Goal: Task Accomplishment & Management: Use online tool/utility

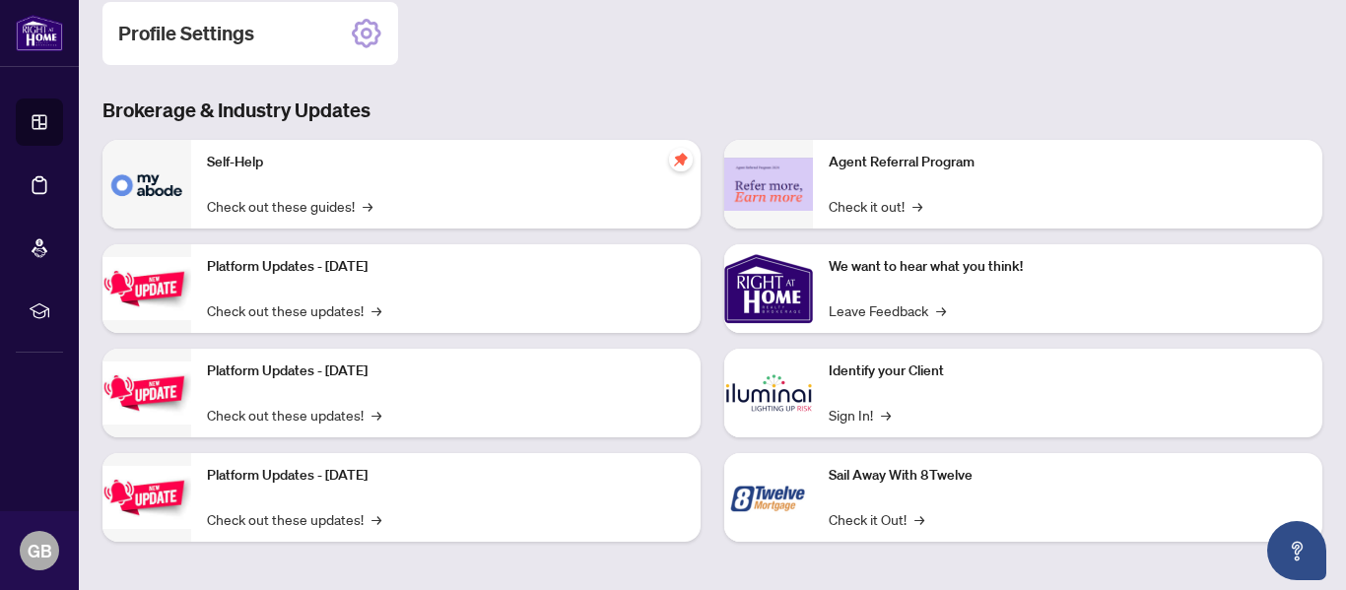
scroll to position [321, 0]
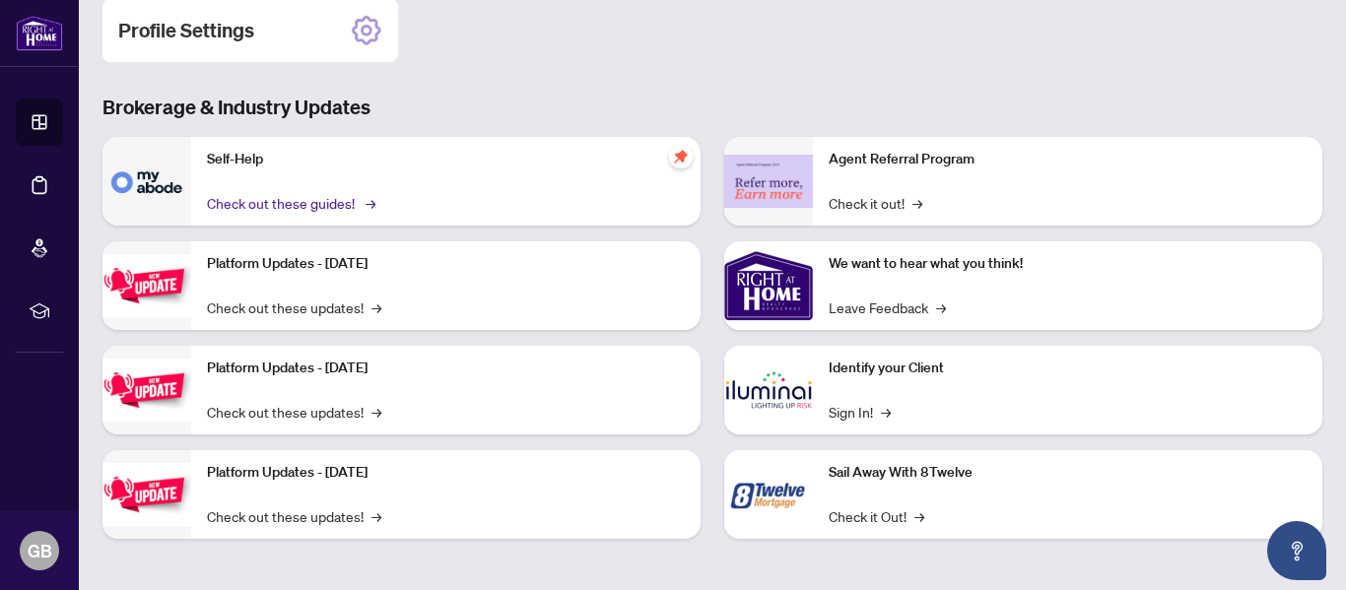
click at [288, 204] on link "Check out these guides! →" at bounding box center [290, 203] width 166 height 22
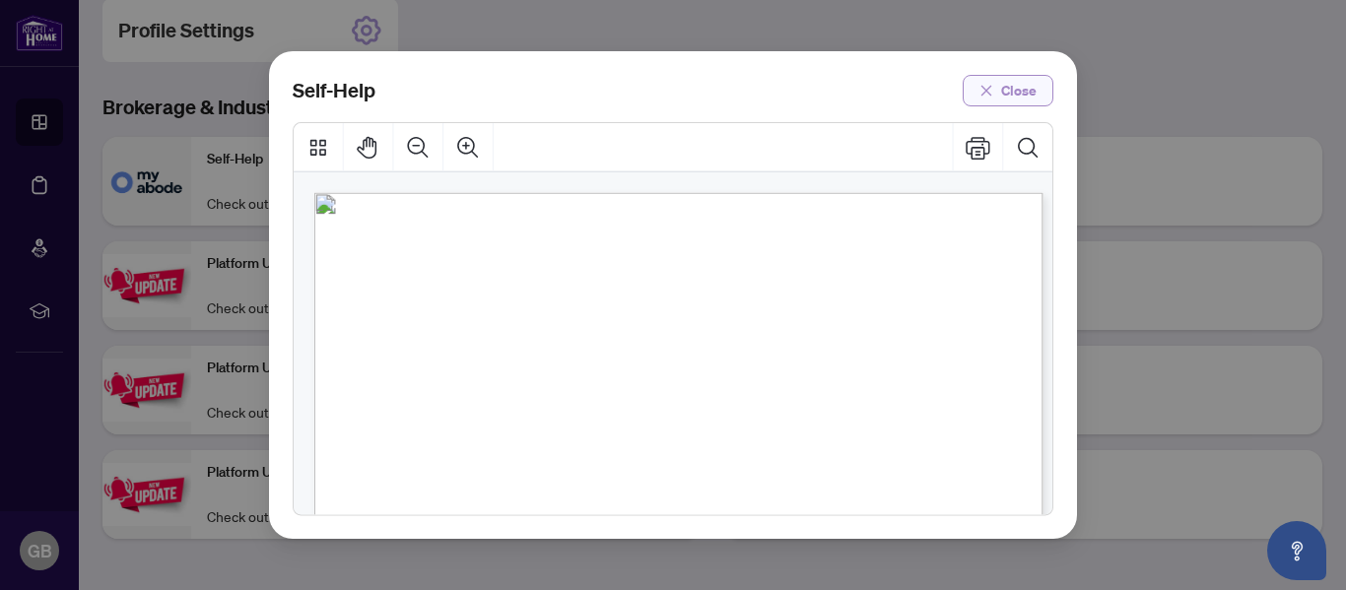
click at [1014, 87] on span "Close" at bounding box center [1018, 91] width 35 height 32
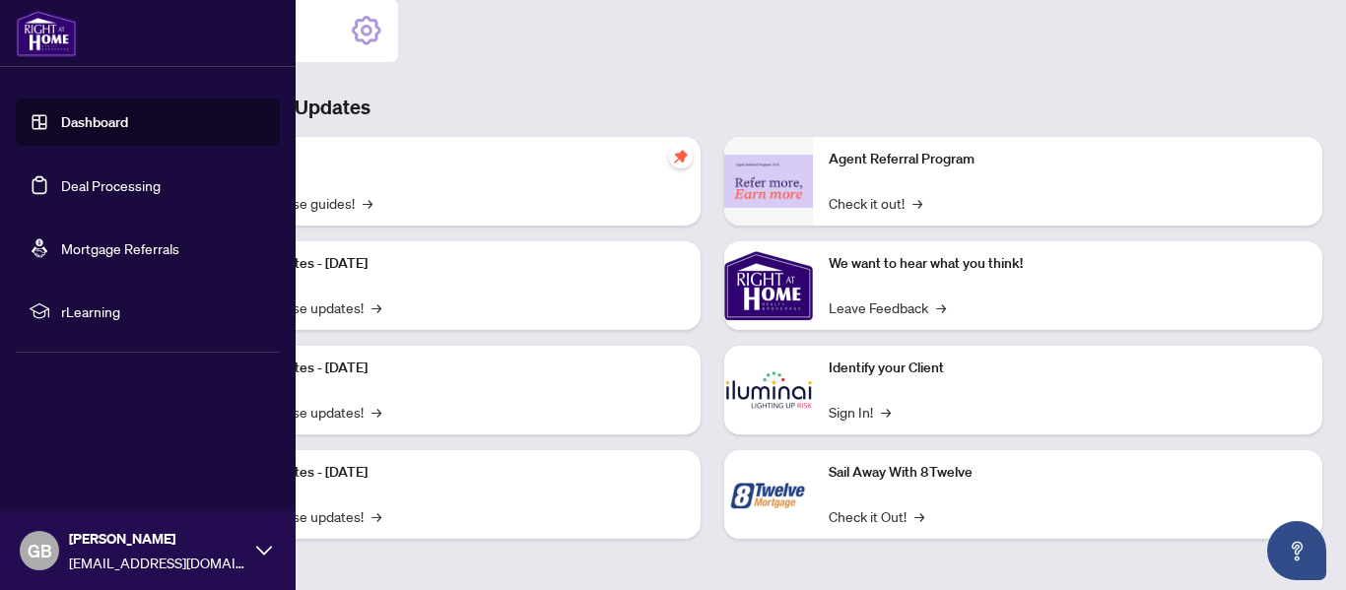
click at [94, 180] on link "Deal Processing" at bounding box center [111, 185] width 100 height 18
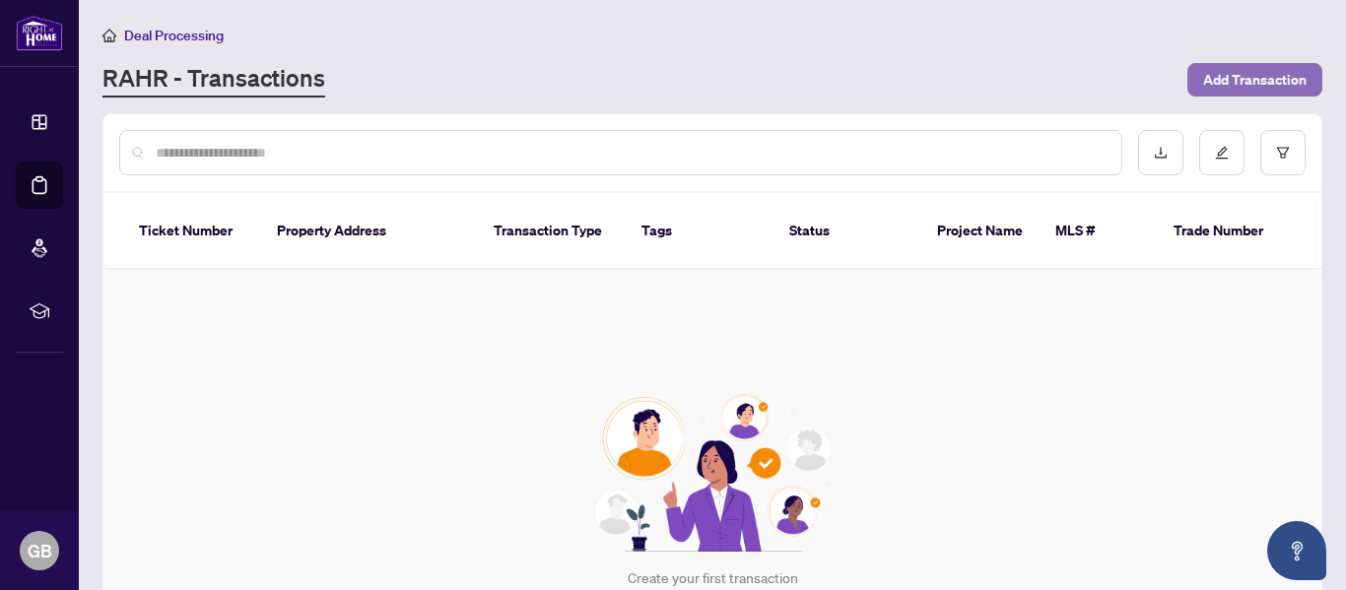
click at [1254, 83] on span "Add Transaction" at bounding box center [1254, 80] width 103 height 32
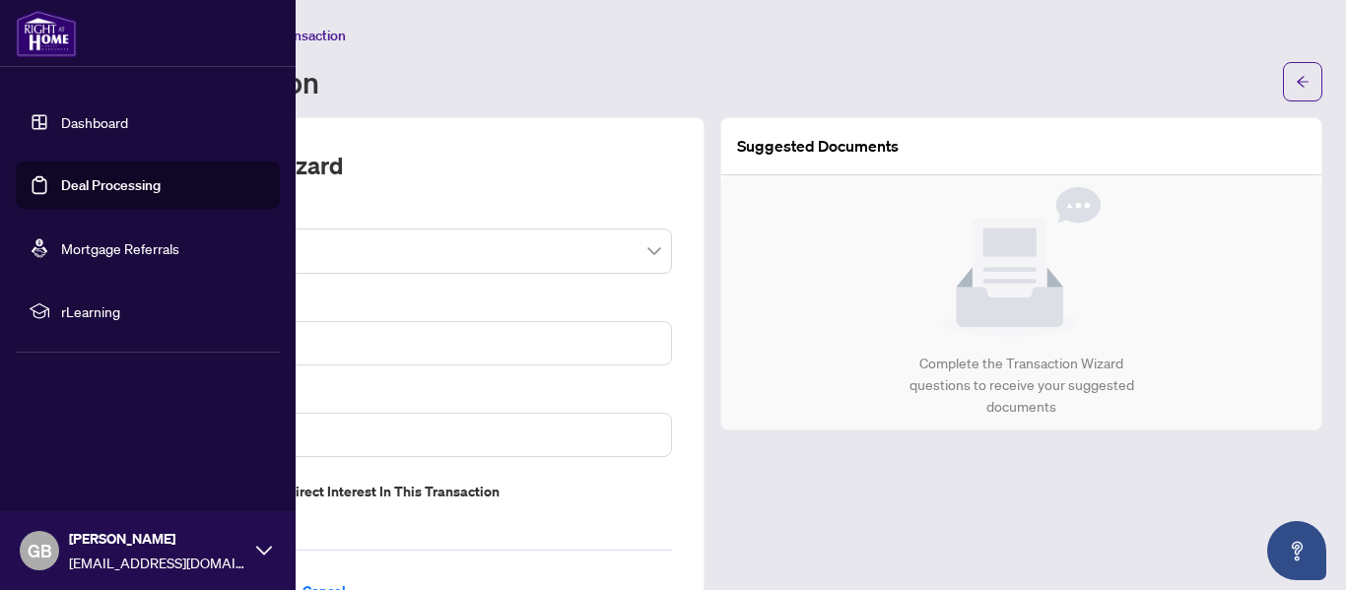
click at [82, 122] on link "Dashboard" at bounding box center [94, 122] width 67 height 18
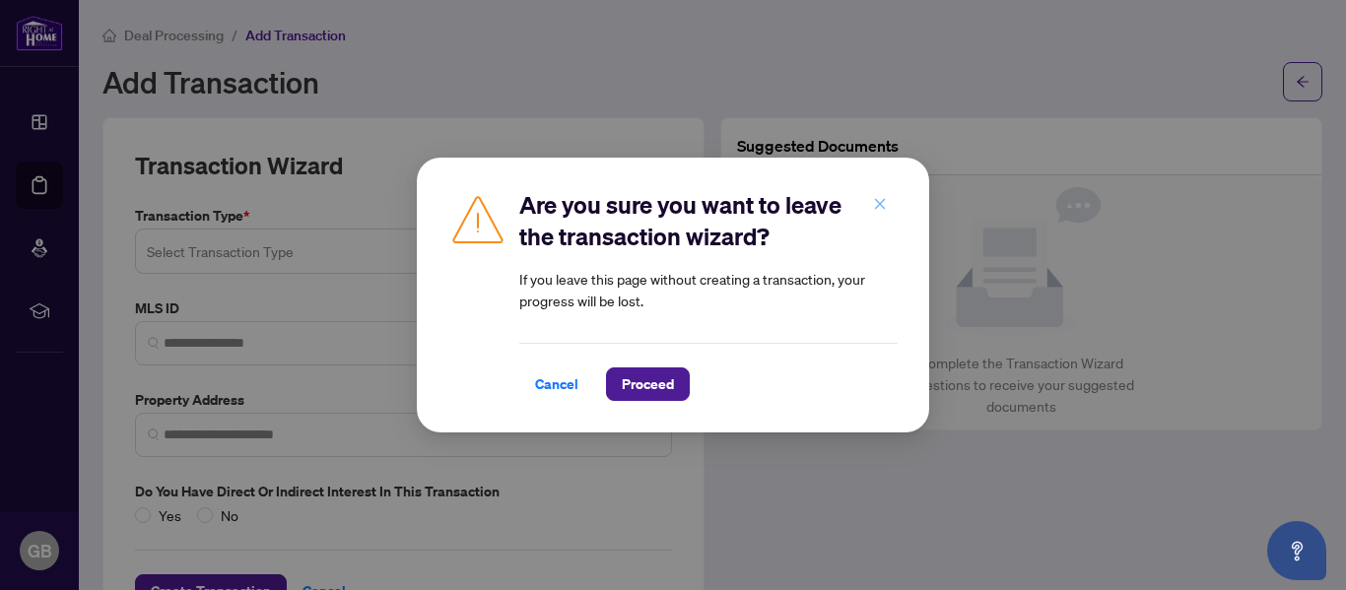
click at [886, 200] on icon "close" at bounding box center [880, 204] width 14 height 14
click at [554, 386] on span "Cancel" at bounding box center [556, 385] width 43 height 32
